Goal: Transaction & Acquisition: Purchase product/service

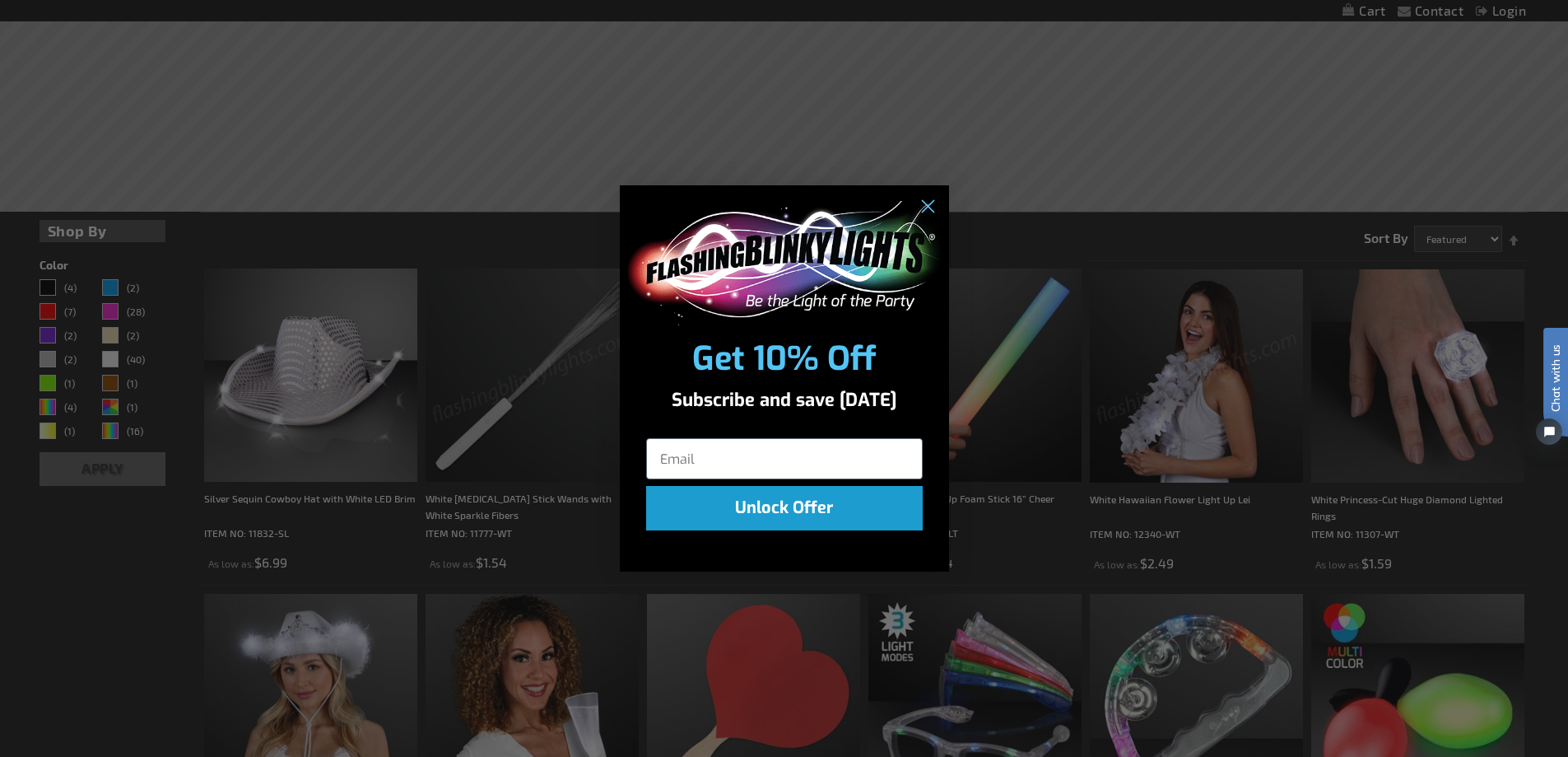
scroll to position [494, 0]
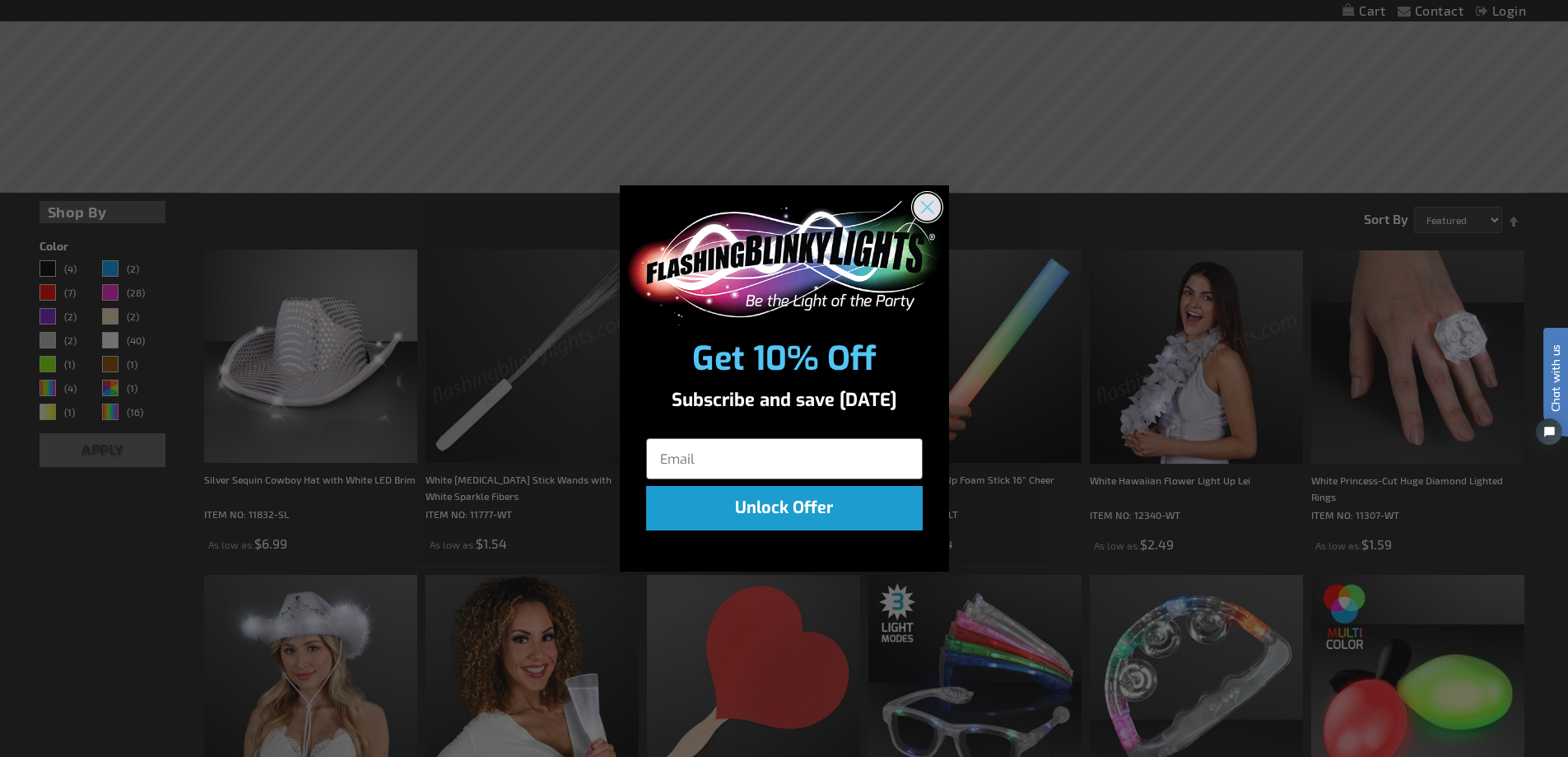
click at [929, 207] on circle "Close dialog" at bounding box center [926, 207] width 27 height 27
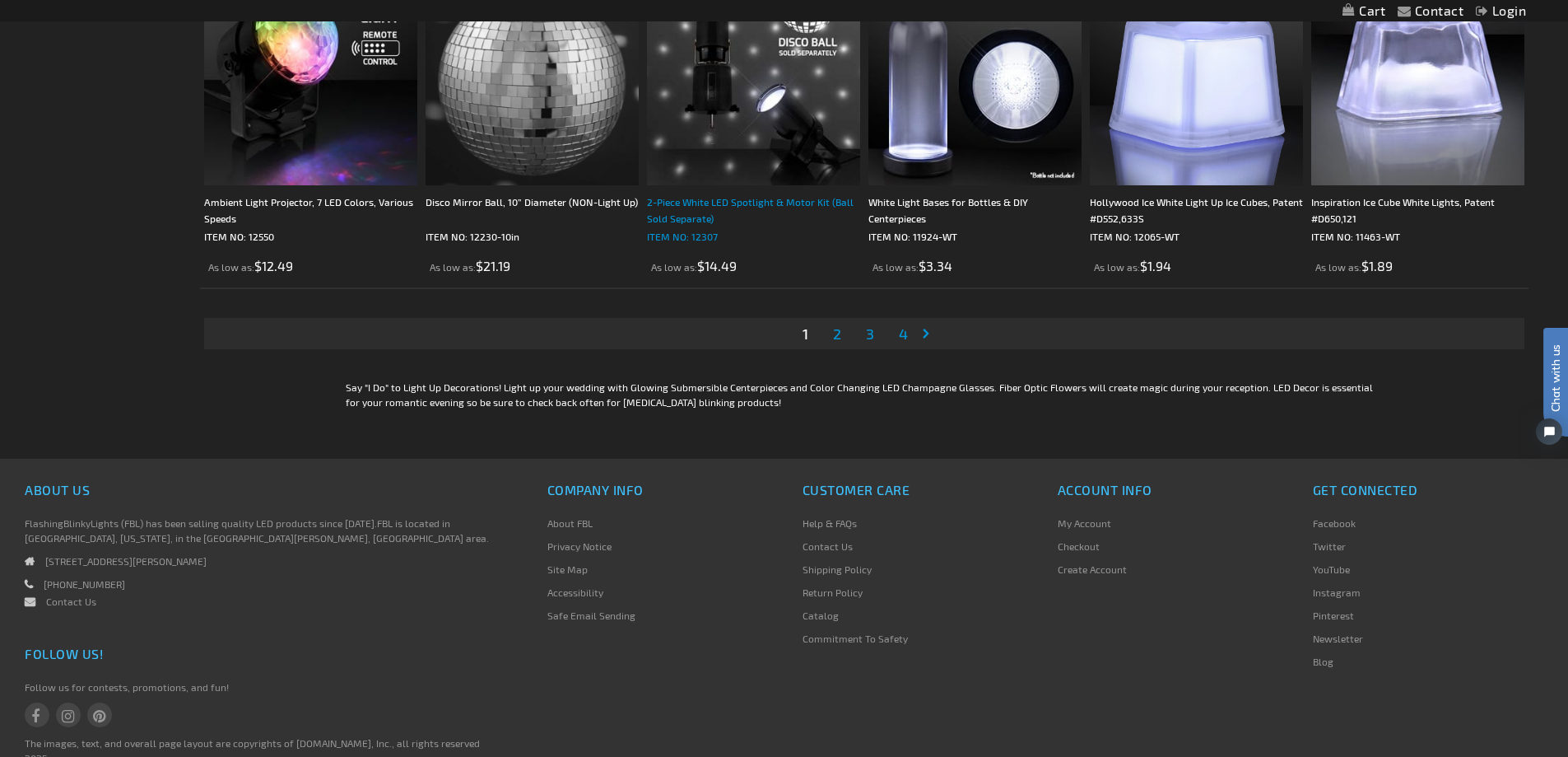
scroll to position [3706, 0]
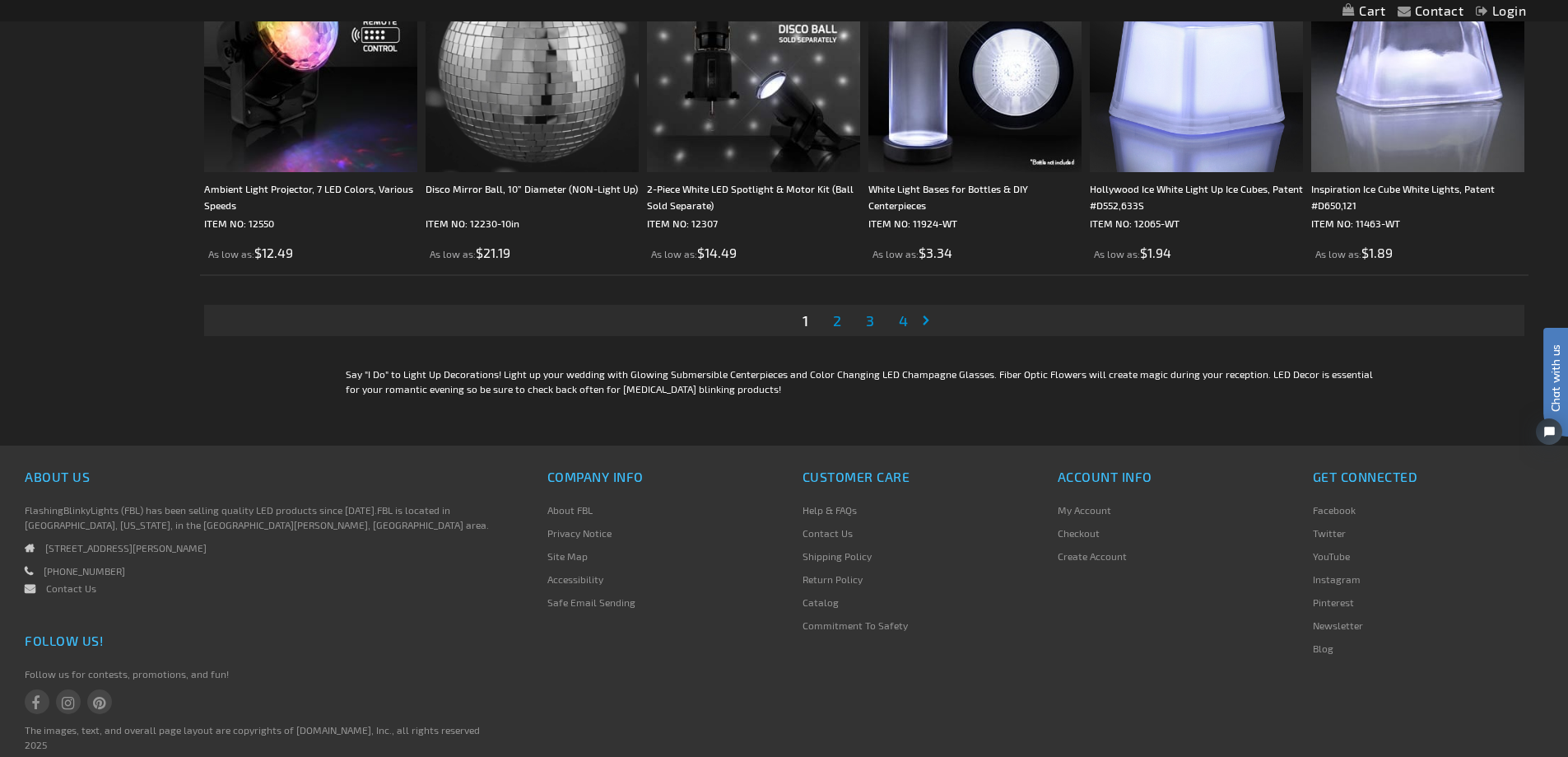
click at [834, 318] on span "2" at bounding box center [837, 321] width 8 height 19
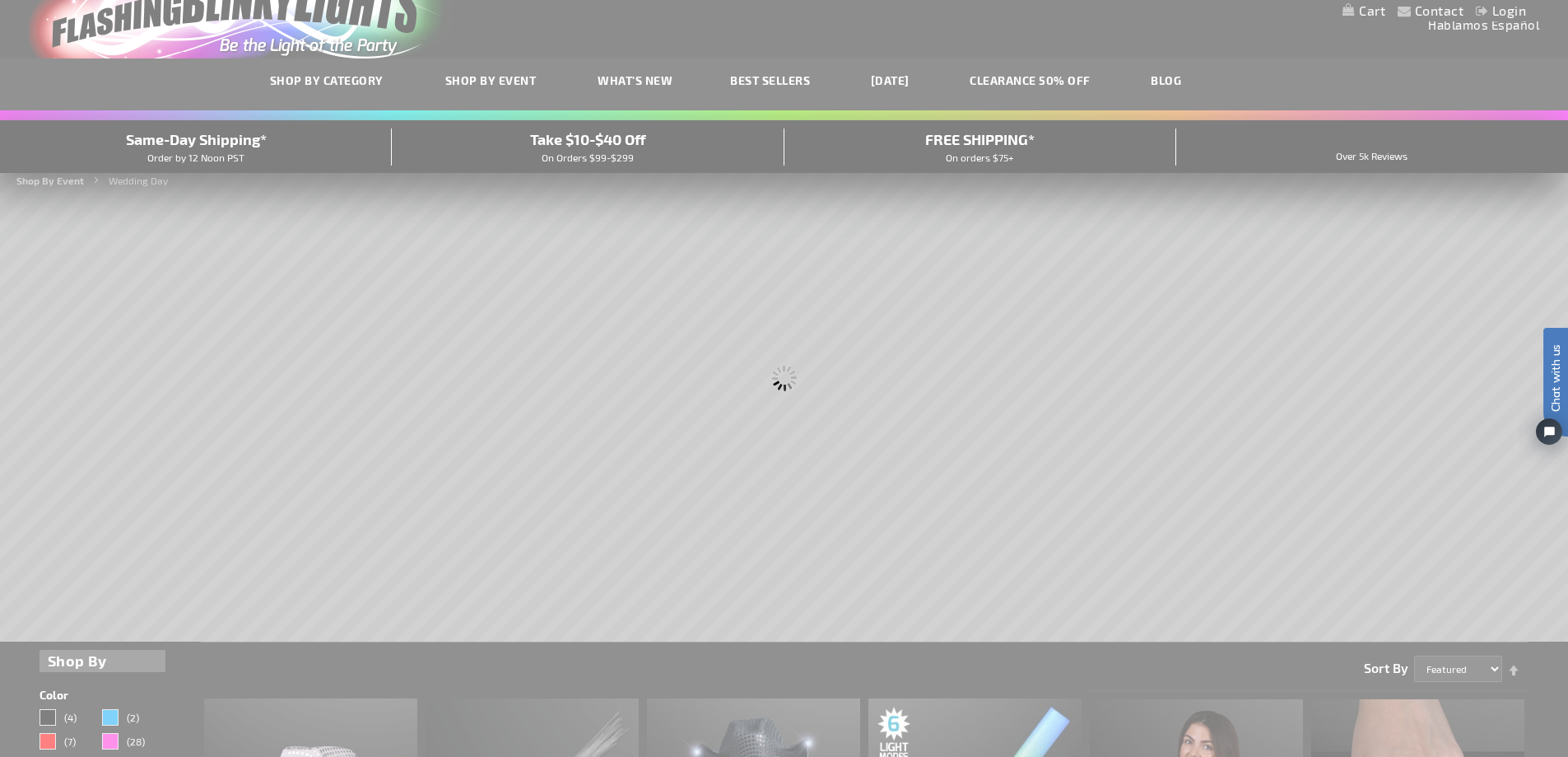
scroll to position [0, 0]
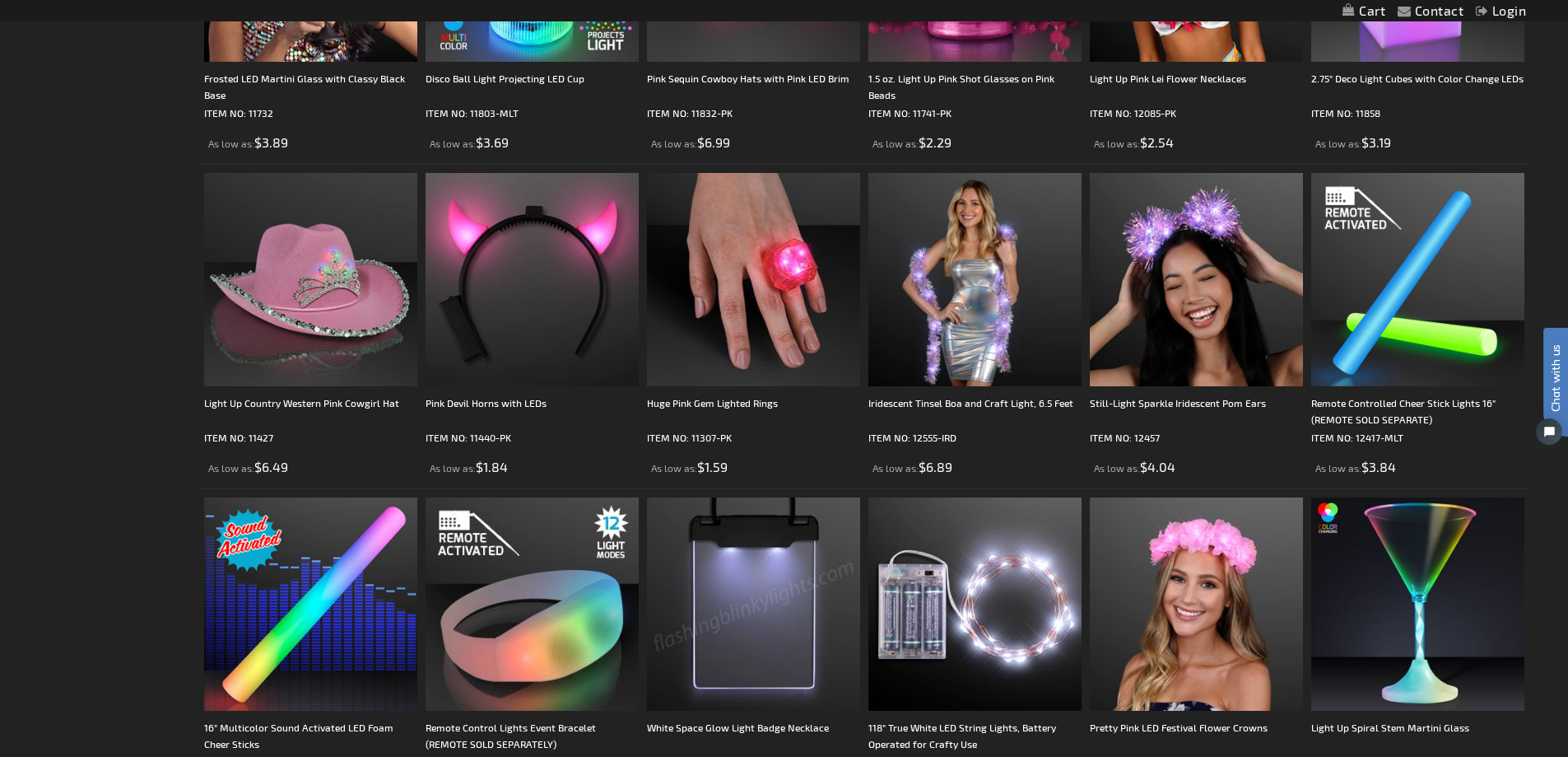
scroll to position [2883, 0]
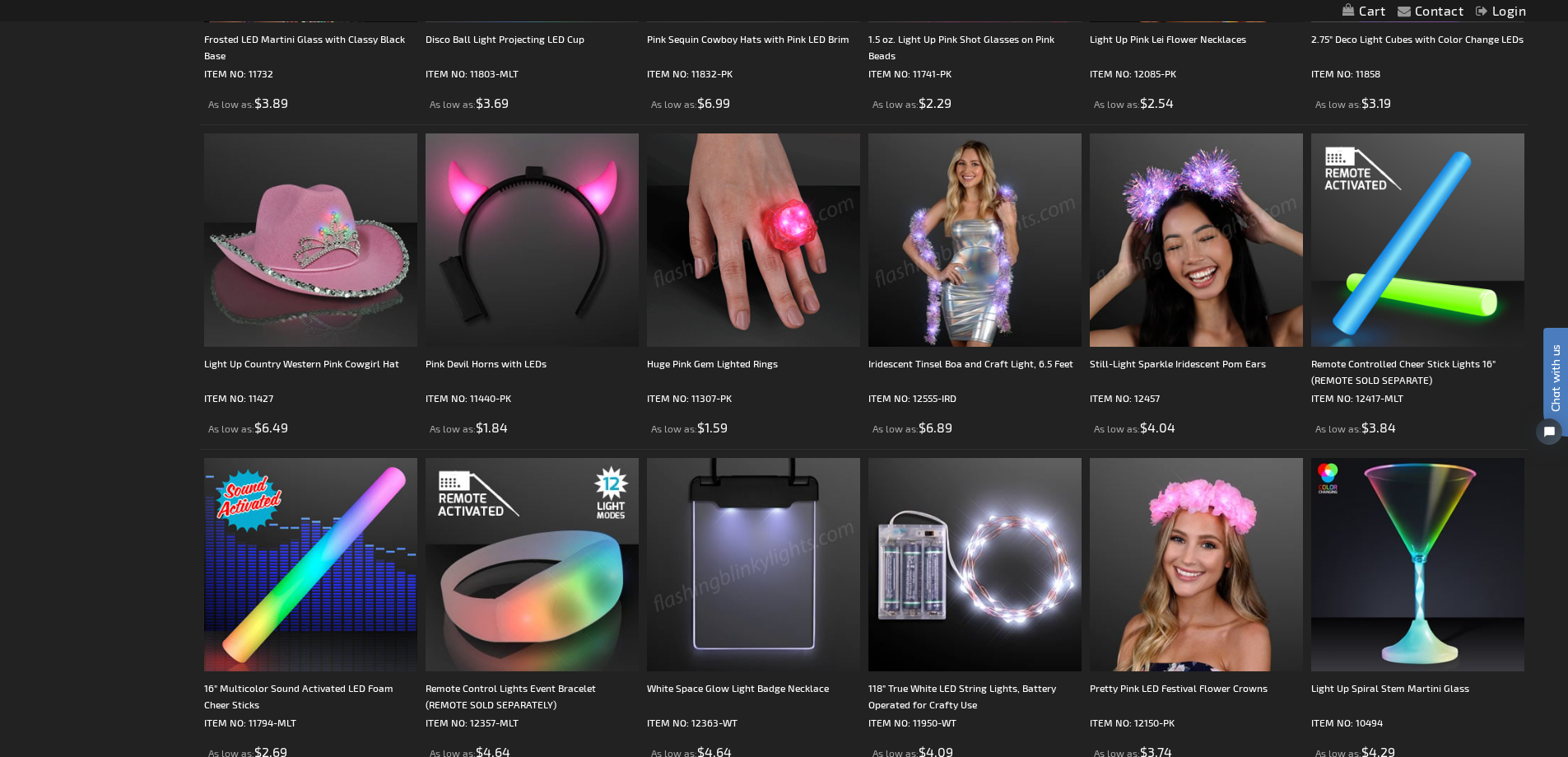
click at [1205, 254] on img at bounding box center [1197, 240] width 213 height 213
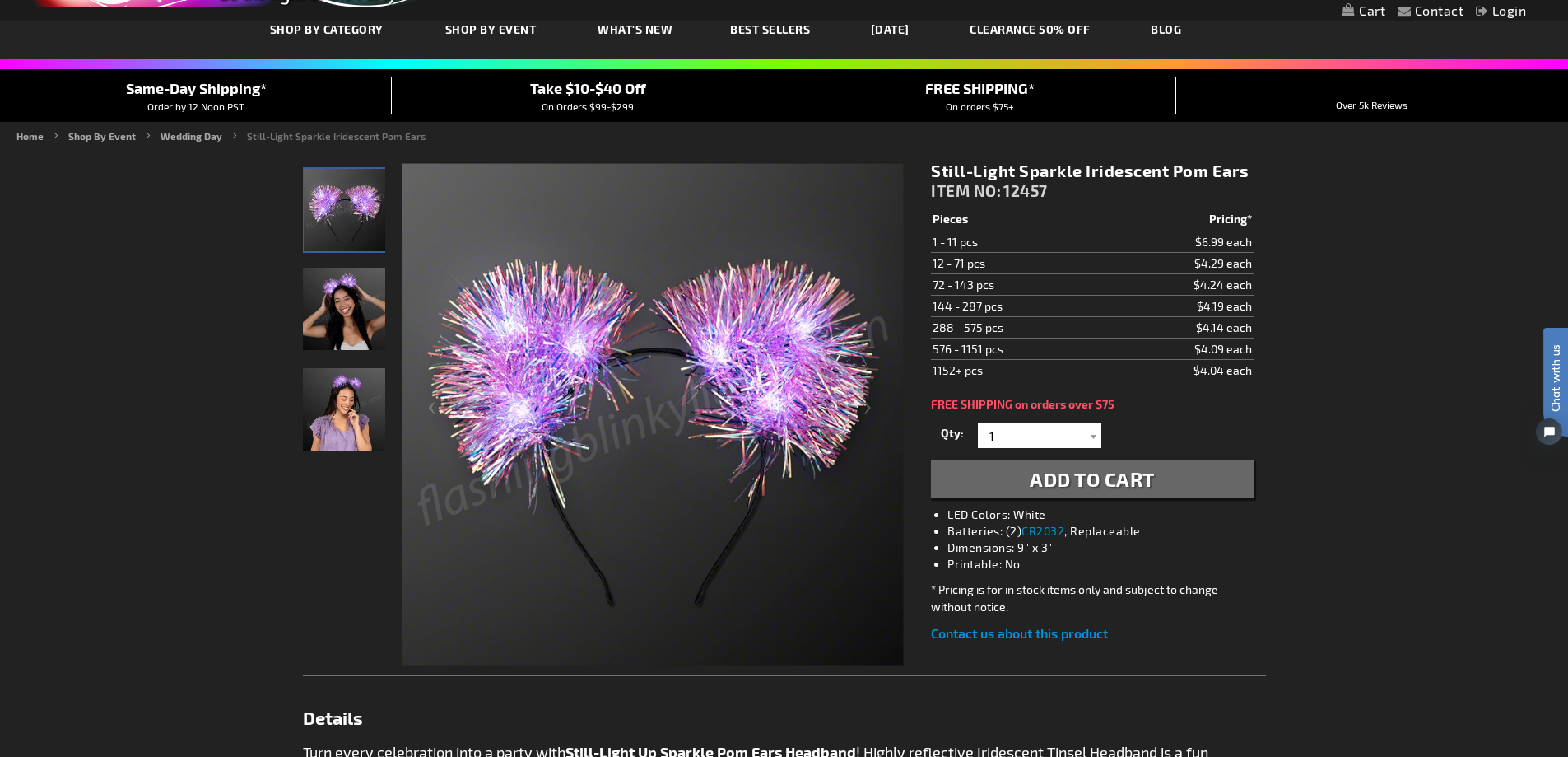
scroll to position [83, 0]
